Goal: Task Accomplishment & Management: Manage account settings

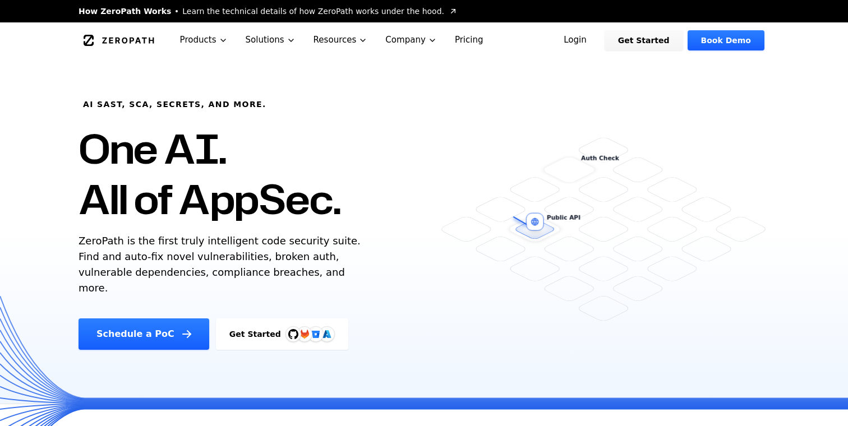
click at [597, 46] on link "Login" at bounding box center [575, 40] width 50 height 20
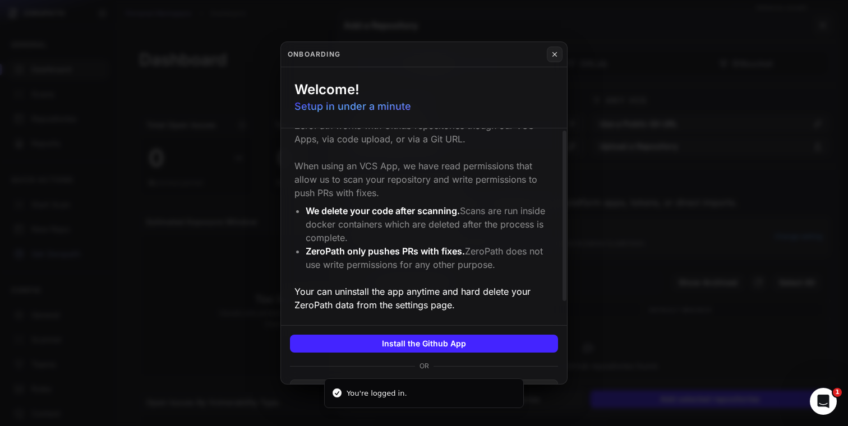
scroll to position [126, 0]
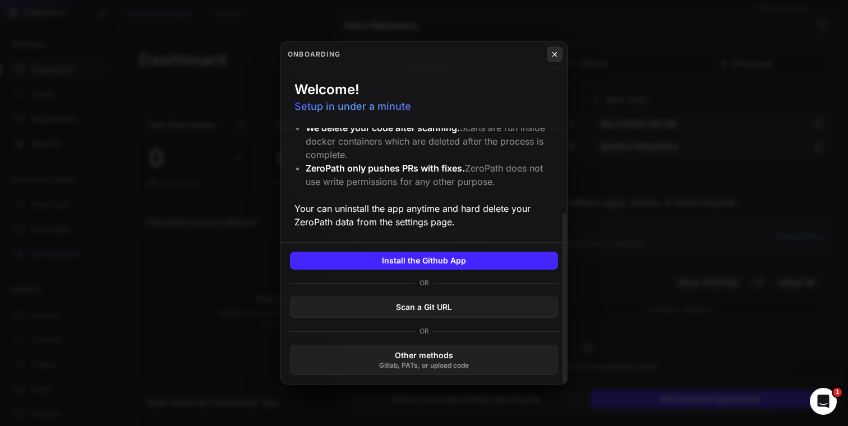
click at [553, 53] on icon at bounding box center [555, 55] width 4 height 4
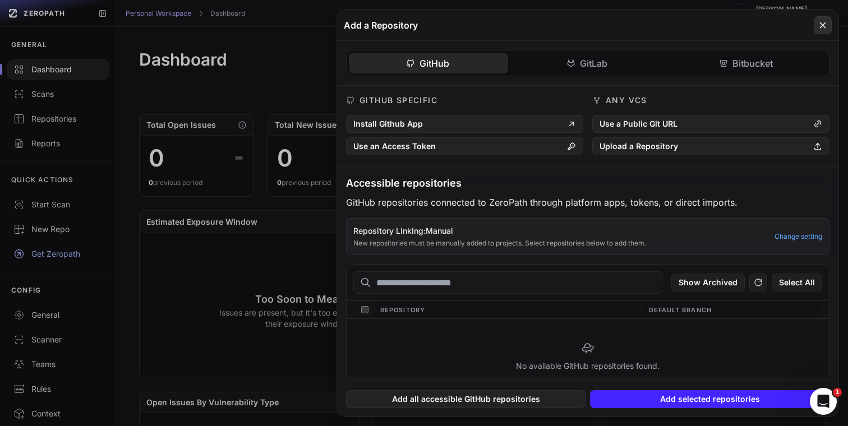
click at [819, 22] on icon at bounding box center [823, 25] width 10 height 13
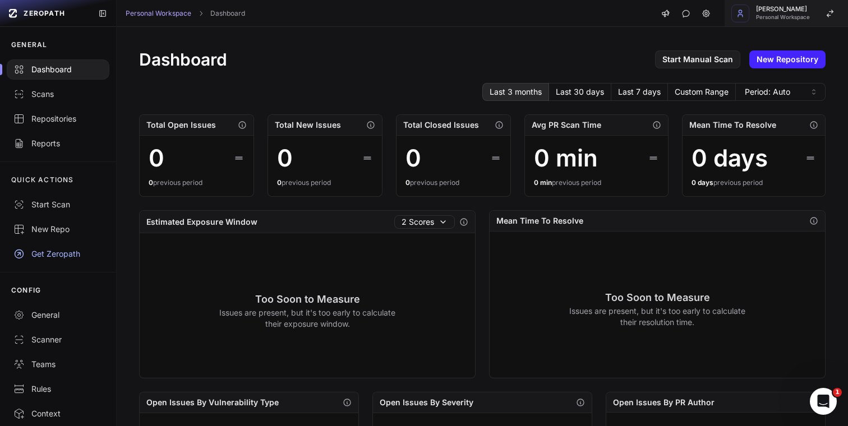
click at [796, 15] on span "Personal Workspace" at bounding box center [783, 18] width 54 height 6
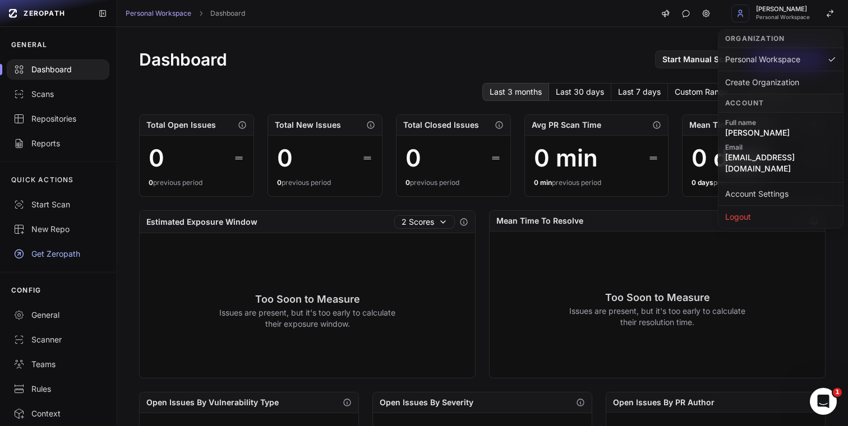
click at [78, 168] on div "QUICK ACTIONS" at bounding box center [58, 180] width 116 height 25
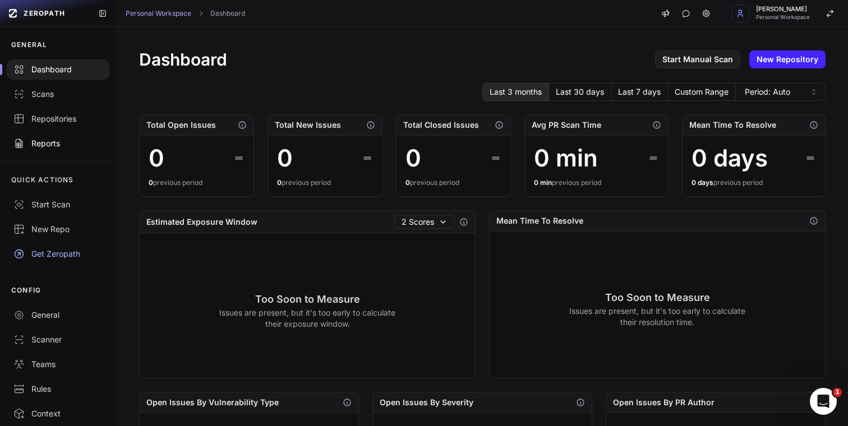
click at [63, 153] on link "Reports" at bounding box center [58, 143] width 116 height 25
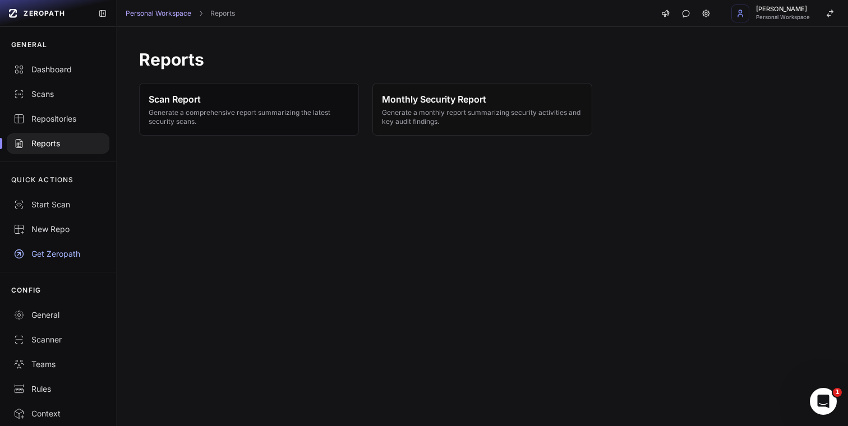
click at [231, 96] on span "Scan Report" at bounding box center [249, 99] width 201 height 13
click at [397, 103] on span "Monthly Security Report" at bounding box center [482, 99] width 201 height 13
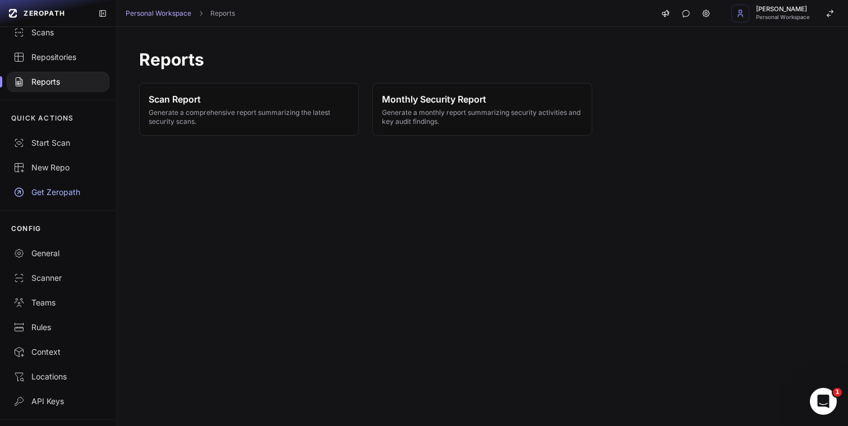
scroll to position [91, 0]
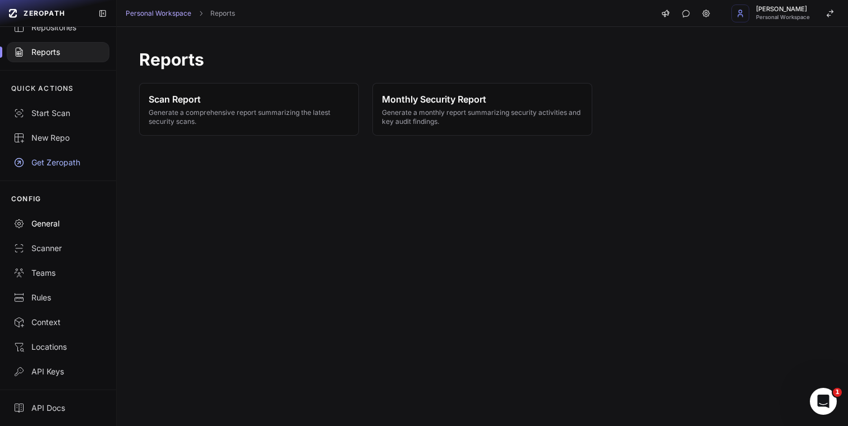
click at [62, 227] on div "General" at bounding box center [57, 223] width 89 height 11
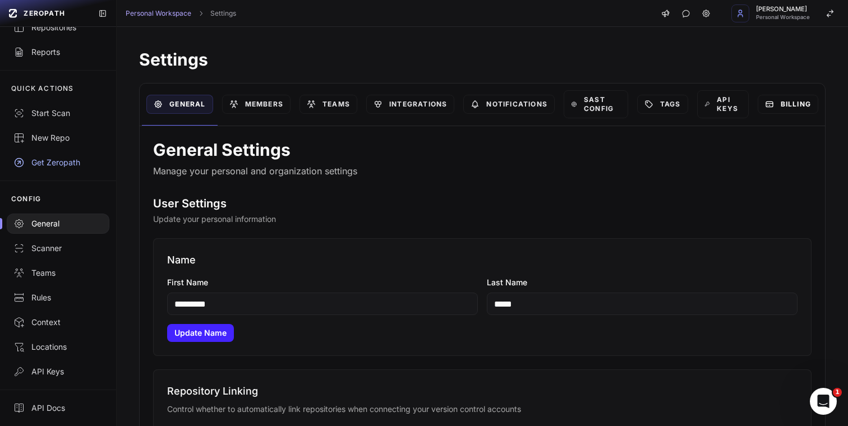
click at [780, 98] on link "Billing" at bounding box center [788, 104] width 61 height 19
